Goal: Complete application form: Complete application form

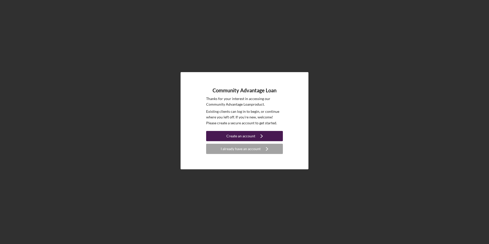
click at [247, 137] on div "Create an account" at bounding box center [240, 136] width 29 height 10
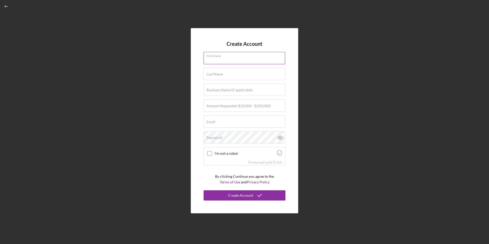
click at [226, 58] on input "First Name" at bounding box center [245, 58] width 82 height 12
type input "[PERSON_NAME]"
type input "Trojan Powder"
type input "[PERSON_NAME][EMAIL_ADDRESS][DOMAIN_NAME]"
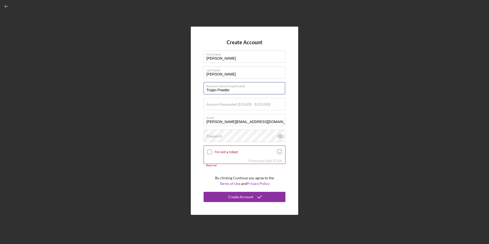
drag, startPoint x: 228, startPoint y: 91, endPoint x: 197, endPoint y: 91, distance: 30.7
click at [198, 91] on div "Create Account First Name [PERSON_NAME] Last Name [PERSON_NAME] Business Name (…" at bounding box center [244, 121] width 107 height 188
click at [219, 104] on label "Amount Requested ($10,000 - $250,000)" at bounding box center [238, 104] width 64 height 4
click at [219, 104] on input "Amount Requested ($10,000 - $250,000)" at bounding box center [245, 104] width 82 height 12
type input "$200,000"
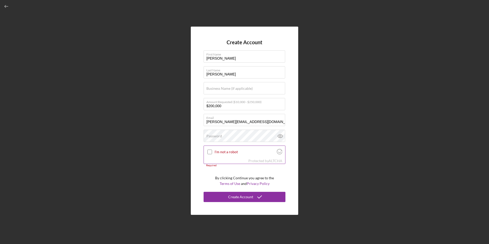
click at [210, 152] on input "I'm not a robot" at bounding box center [209, 152] width 5 height 5
checkbox input "true"
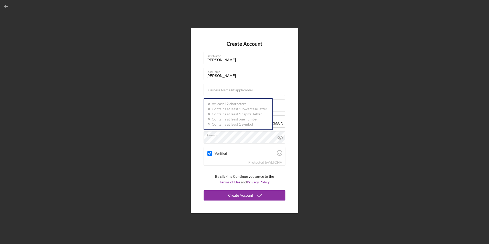
click at [157, 180] on div "Create Account First Name [PERSON_NAME] Last Name [PERSON_NAME] Business Name (…" at bounding box center [245, 121] width 484 height 242
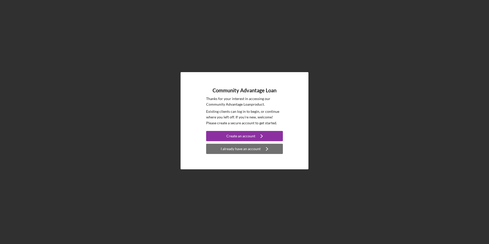
click at [234, 150] on div "I already have an account" at bounding box center [241, 149] width 40 height 10
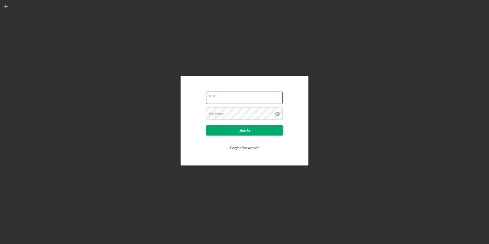
type input "[PERSON_NAME][EMAIL_ADDRESS][DOMAIN_NAME]"
click at [239, 133] on div "Sign In" at bounding box center [244, 130] width 10 height 10
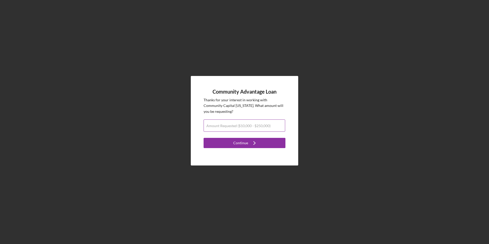
click at [238, 127] on label "Amount Requested ($10,000 - $250,000)" at bounding box center [238, 126] width 64 height 4
click at [238, 127] on input "Amount Requested ($10,000 - $250,000)" at bounding box center [245, 125] width 82 height 12
type input "$200,000"
click at [251, 142] on icon "Icon/Navigate" at bounding box center [254, 143] width 13 height 13
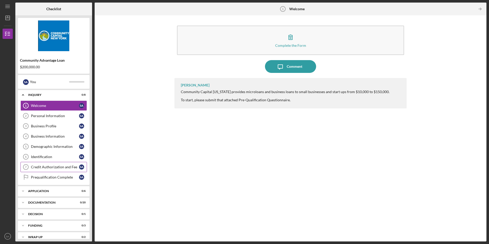
scroll to position [6, 0]
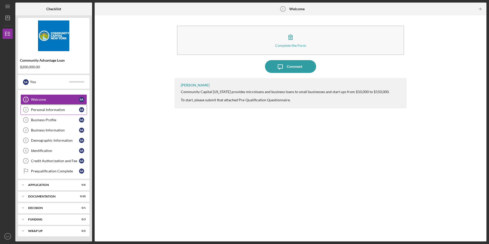
click at [59, 110] on div "Personal Information" at bounding box center [55, 110] width 48 height 4
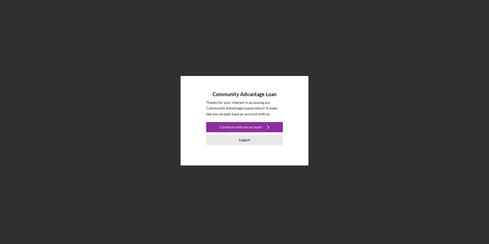
click at [249, 139] on div "Logout" at bounding box center [244, 140] width 11 height 10
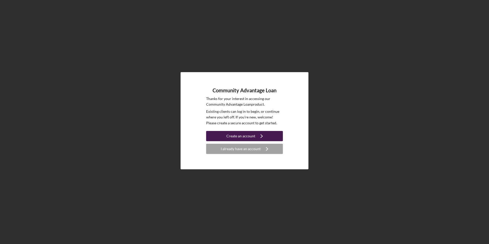
click at [245, 134] on div "Create an account" at bounding box center [240, 136] width 29 height 10
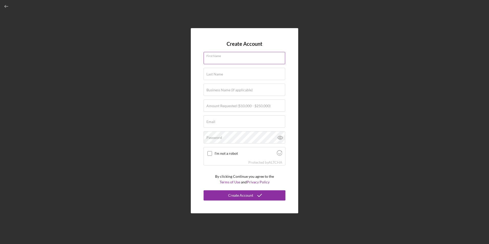
click at [227, 59] on input "First Name" at bounding box center [245, 58] width 82 height 12
type input "[PERSON_NAME]"
type input "$200,000"
type input "[PERSON_NAME][EMAIL_ADDRESS][DOMAIN_NAME]"
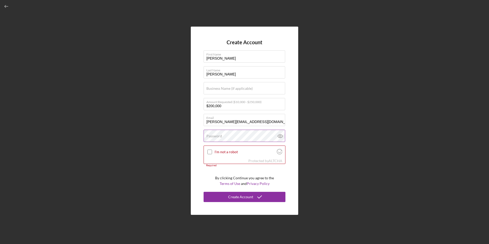
click at [216, 137] on label "Password" at bounding box center [214, 136] width 16 height 4
click at [209, 152] on input "I'm not a robot" at bounding box center [209, 152] width 5 height 5
checkbox input "true"
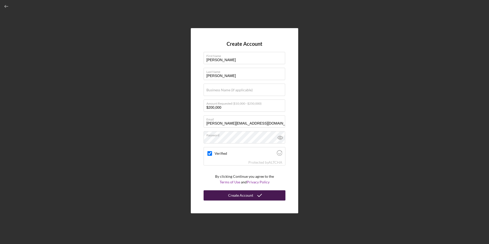
click at [235, 195] on div "Create Account" at bounding box center [240, 195] width 25 height 10
